Goal: Find specific page/section: Find specific page/section

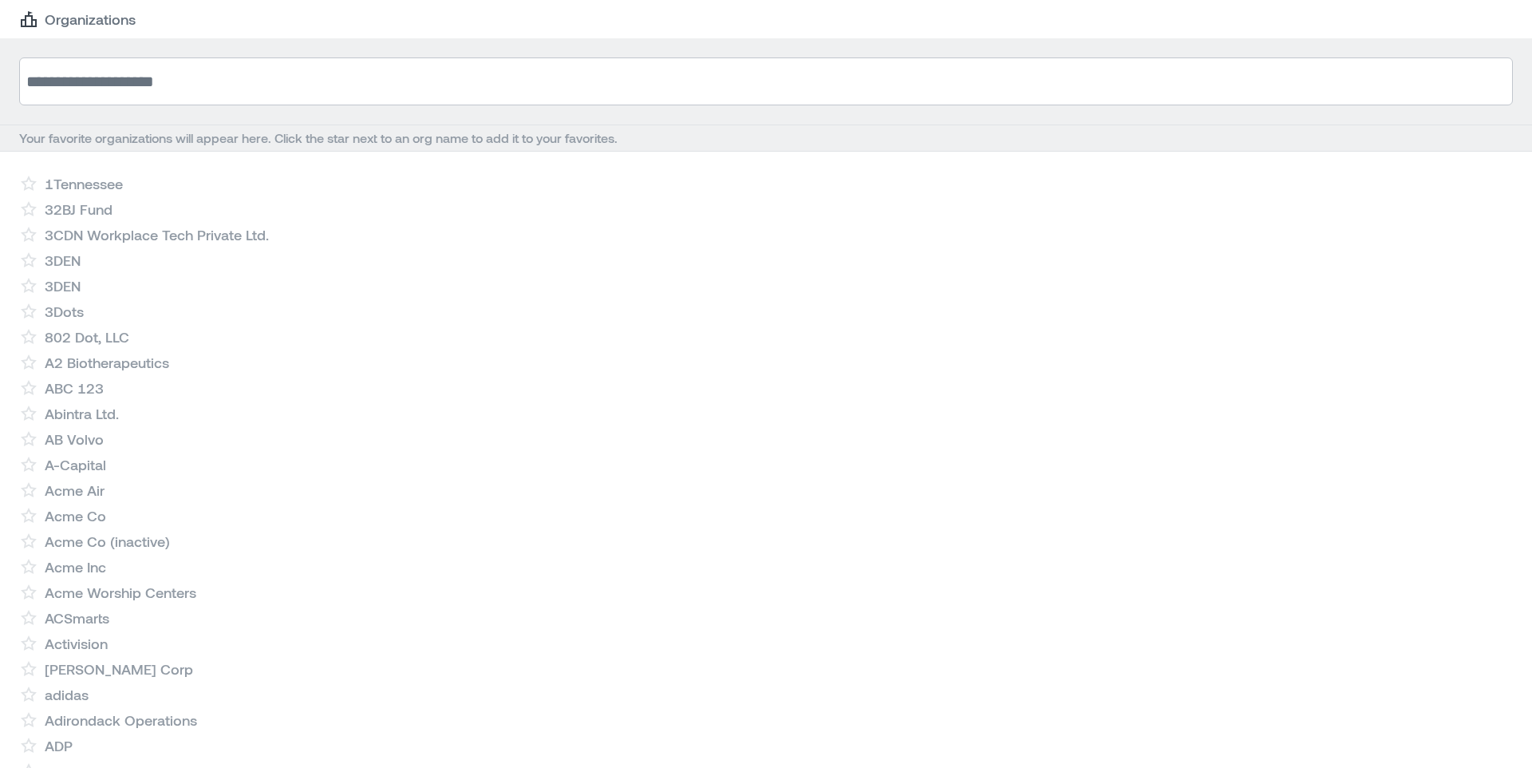
scroll to position [1, 0]
click at [335, 77] on input at bounding box center [766, 81] width 1494 height 48
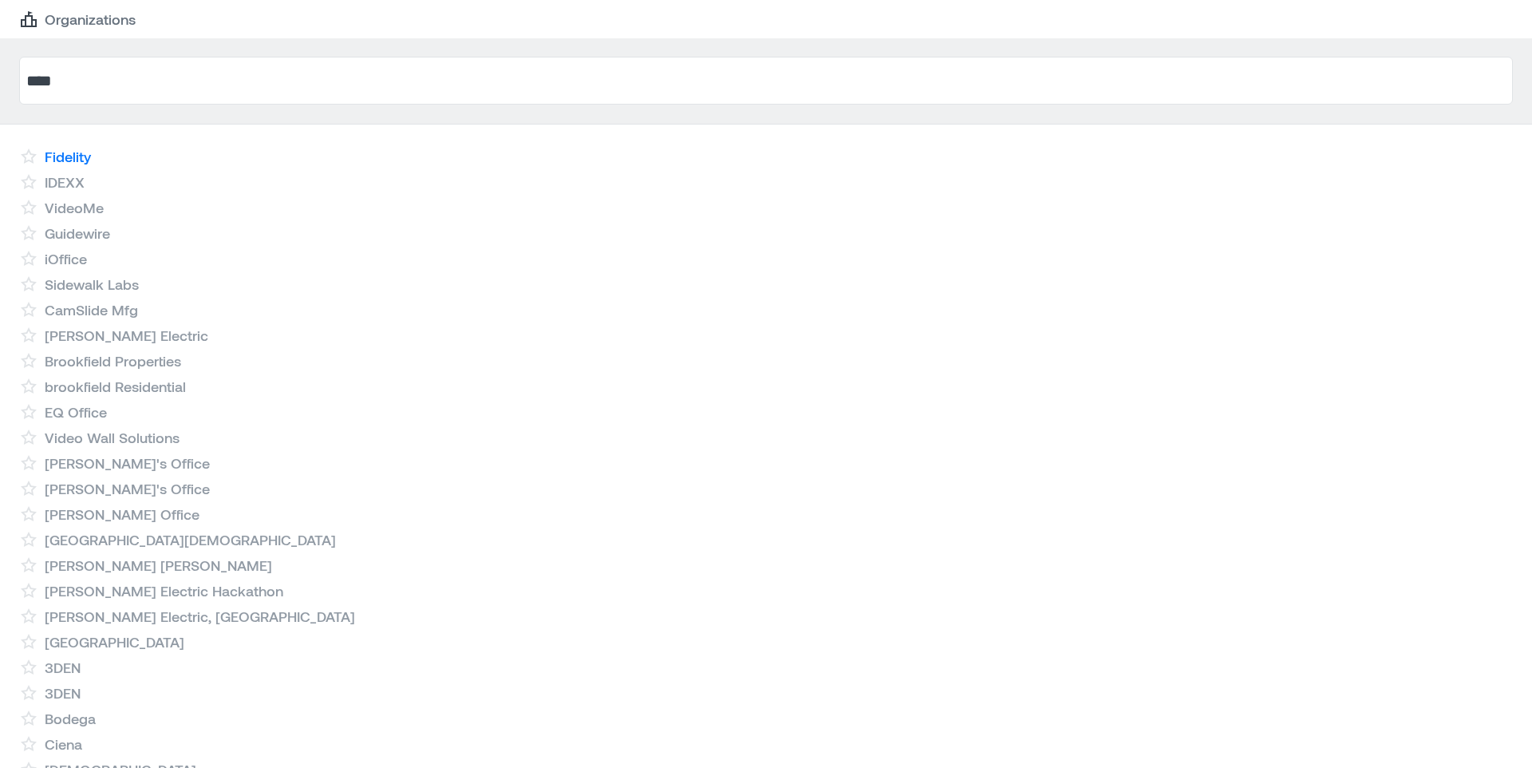
type input "****"
click at [66, 160] on link "Fidelity" at bounding box center [68, 156] width 46 height 19
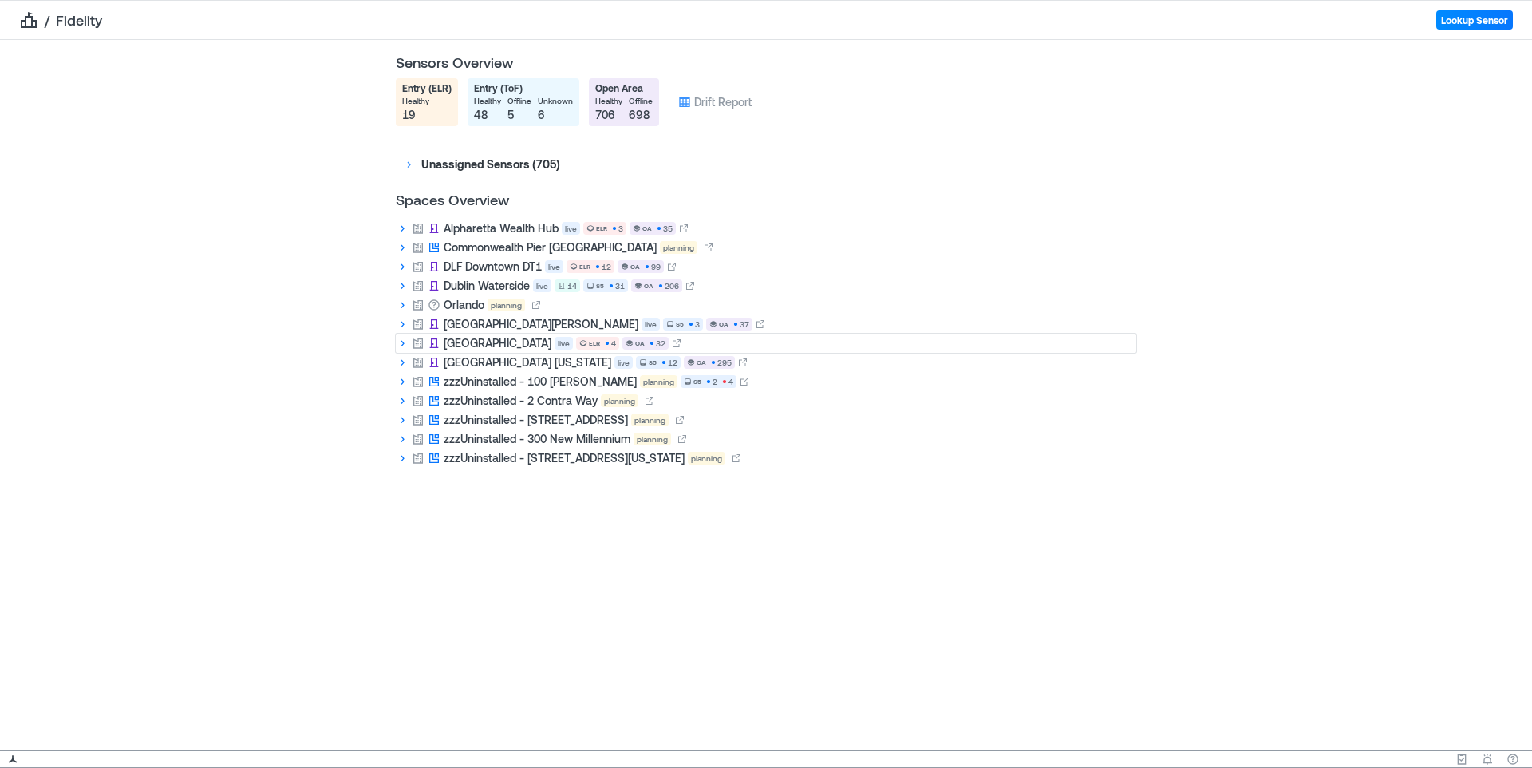
click at [405, 345] on icon at bounding box center [402, 343] width 13 height 13
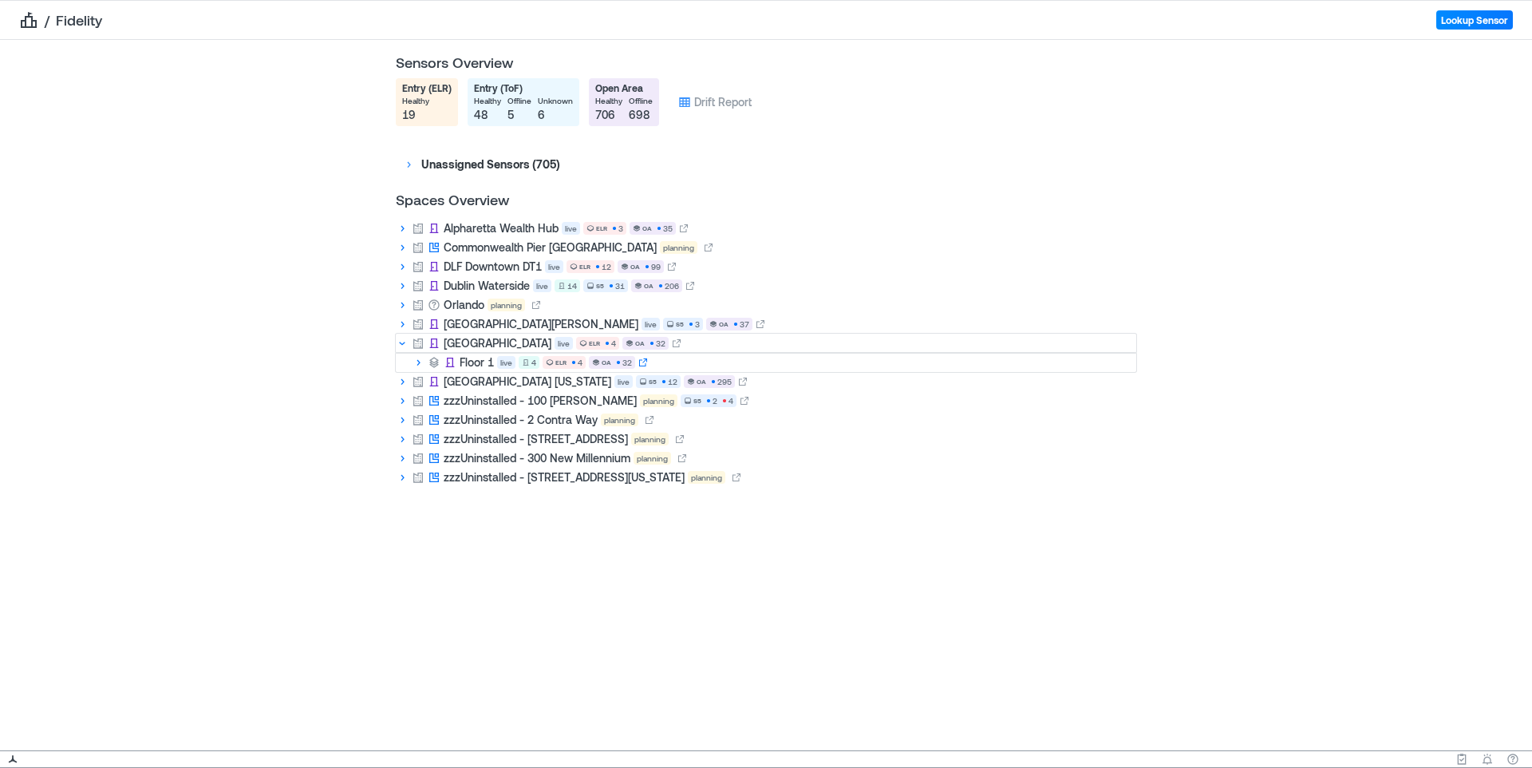
click at [642, 362] on icon at bounding box center [643, 363] width 10 height 10
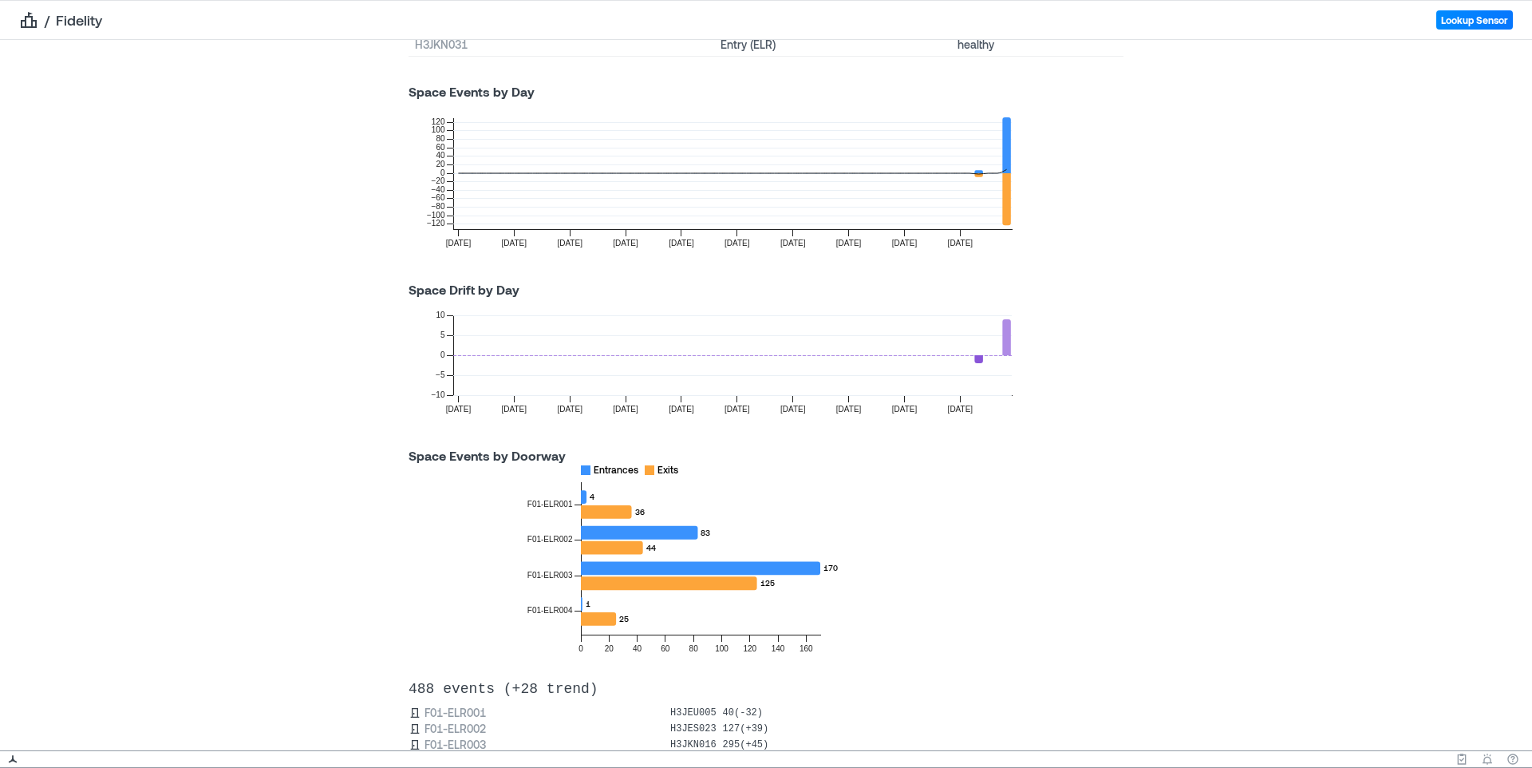
scroll to position [944, 0]
